Goal: Use online tool/utility: Utilize a website feature to perform a specific function

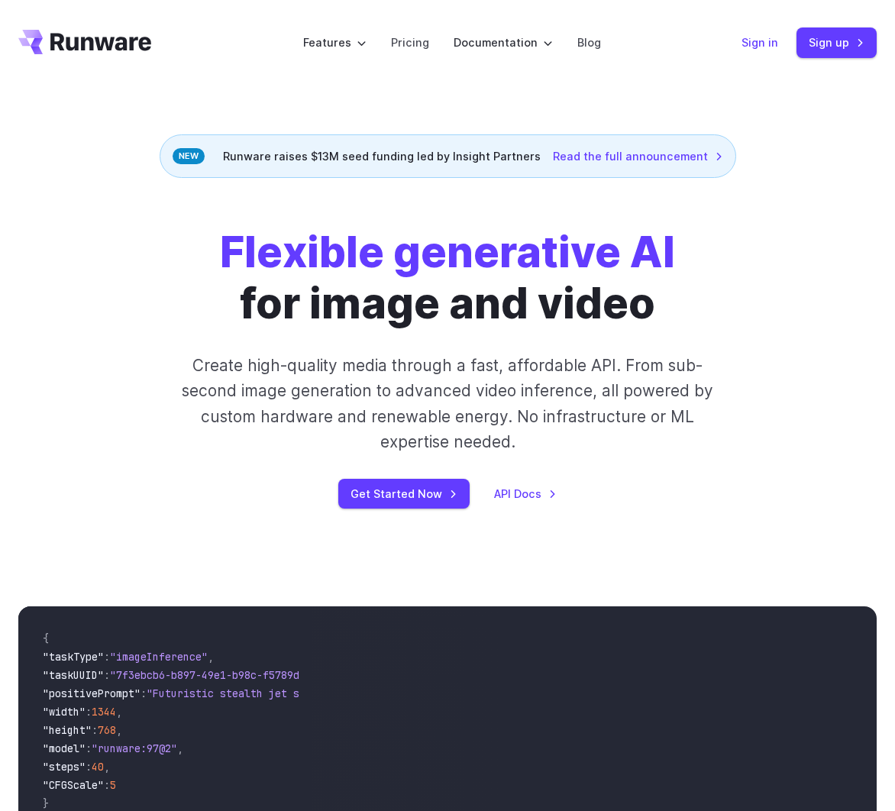
click at [760, 37] on link "Sign in" at bounding box center [760, 43] width 37 height 18
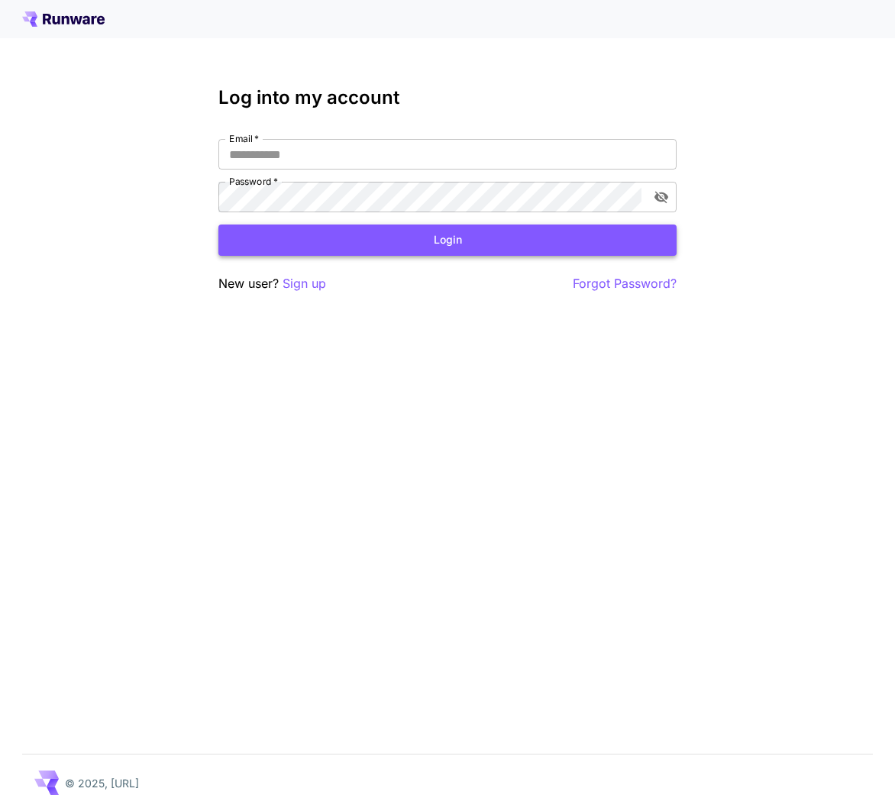
type input "**********"
click at [373, 236] on button "Login" at bounding box center [447, 240] width 458 height 31
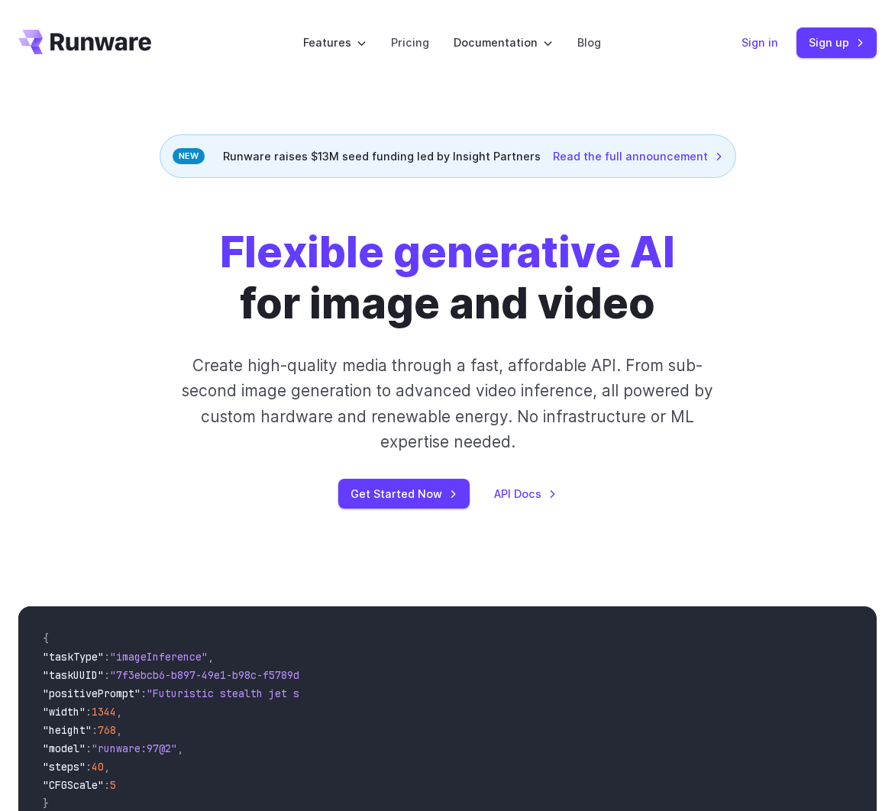
click at [759, 47] on link "Sign in" at bounding box center [760, 43] width 37 height 18
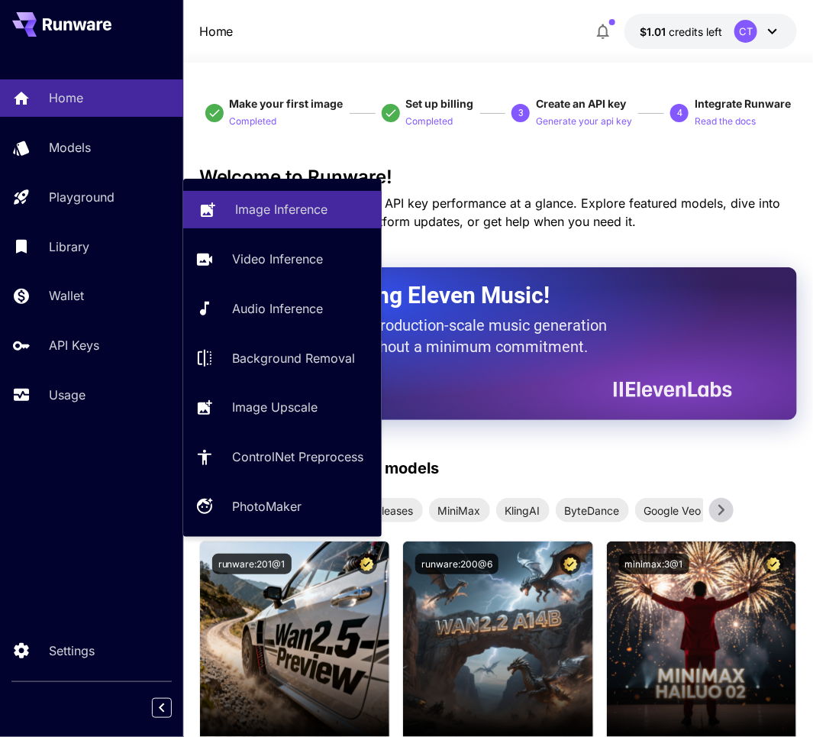
click at [269, 211] on p "Image Inference" at bounding box center [281, 209] width 92 height 18
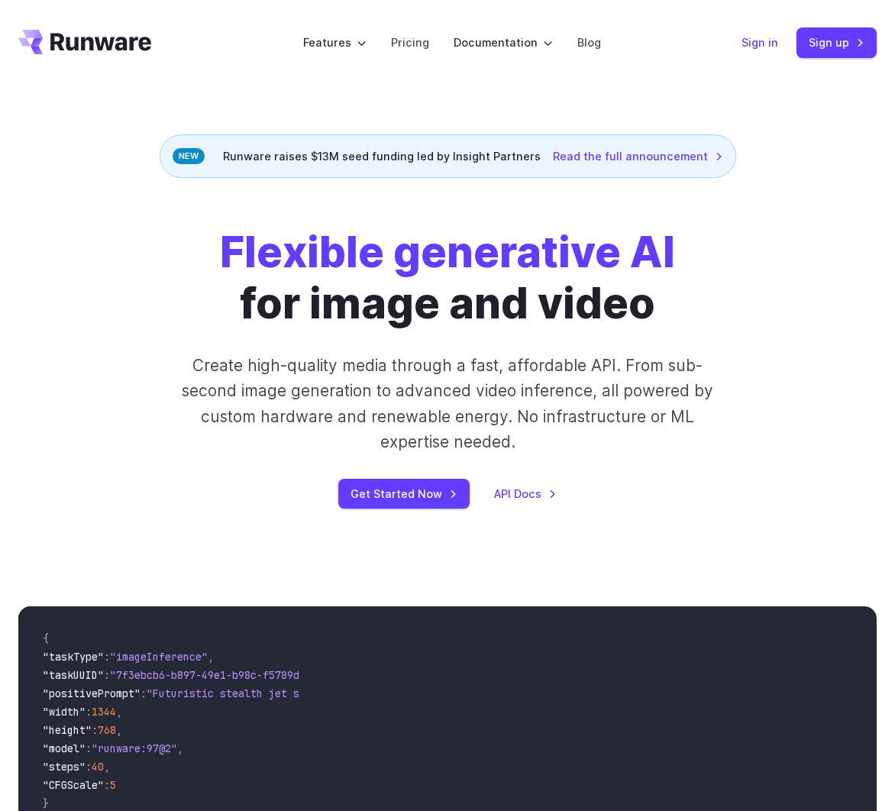
click at [752, 44] on link "Sign in" at bounding box center [760, 43] width 37 height 18
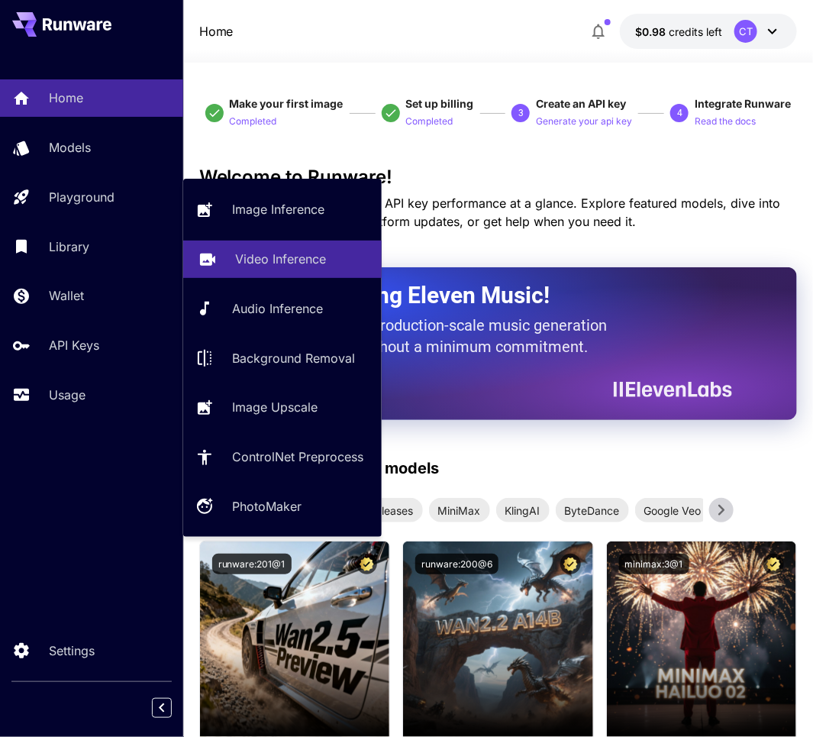
click at [269, 258] on p "Video Inference" at bounding box center [280, 259] width 91 height 18
